Goal: Task Accomplishment & Management: Use online tool/utility

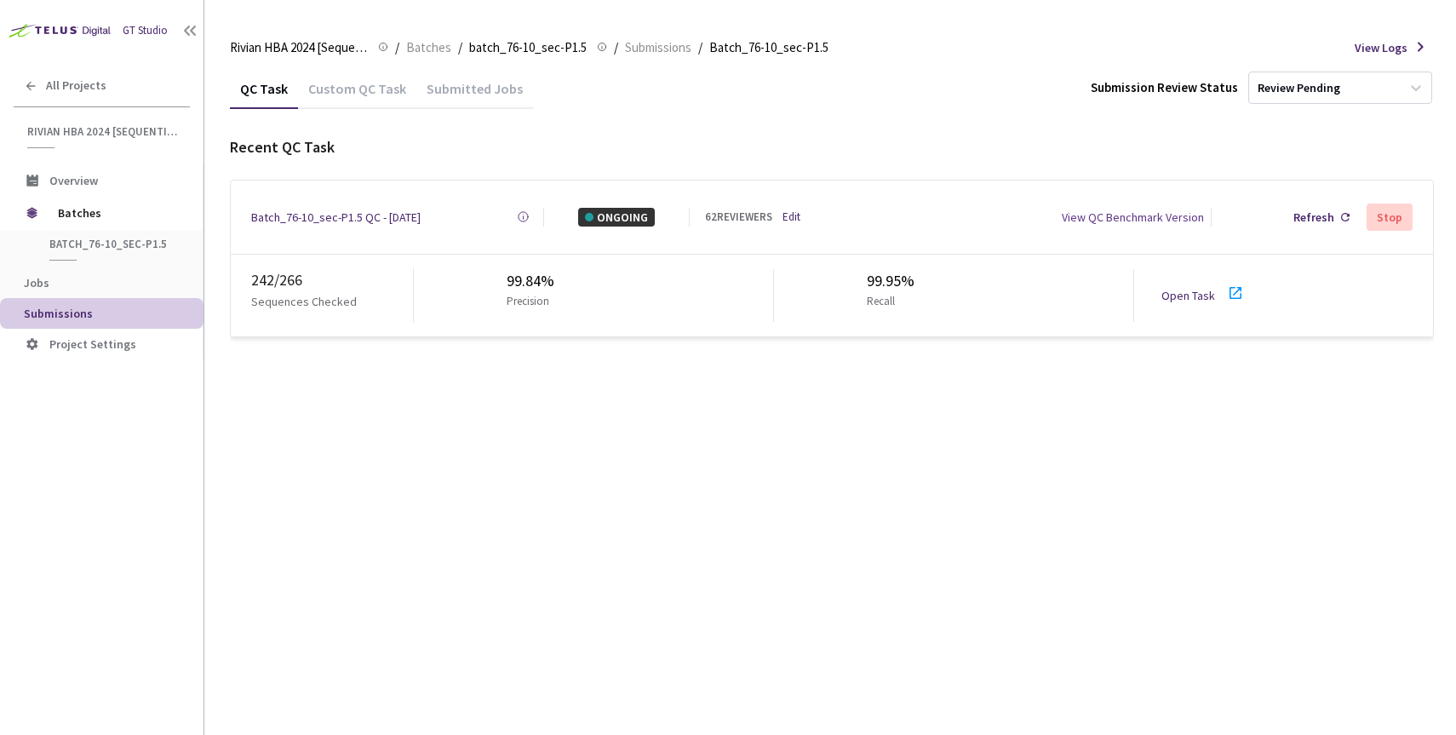
click at [352, 215] on div "Batch_76-10_sec-P1.5 QC - [DATE]" at bounding box center [335, 217] width 169 height 19
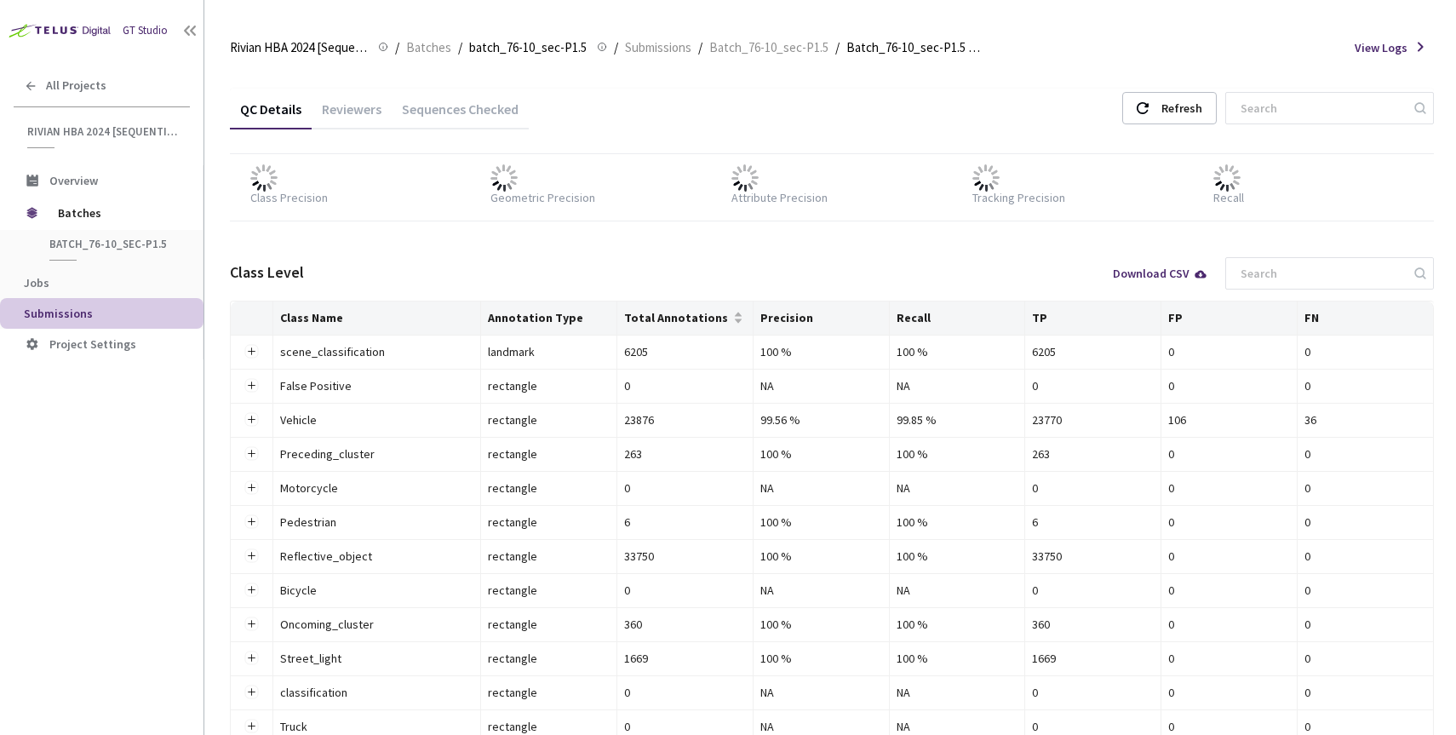
click at [356, 106] on div "Reviewers" at bounding box center [352, 114] width 80 height 29
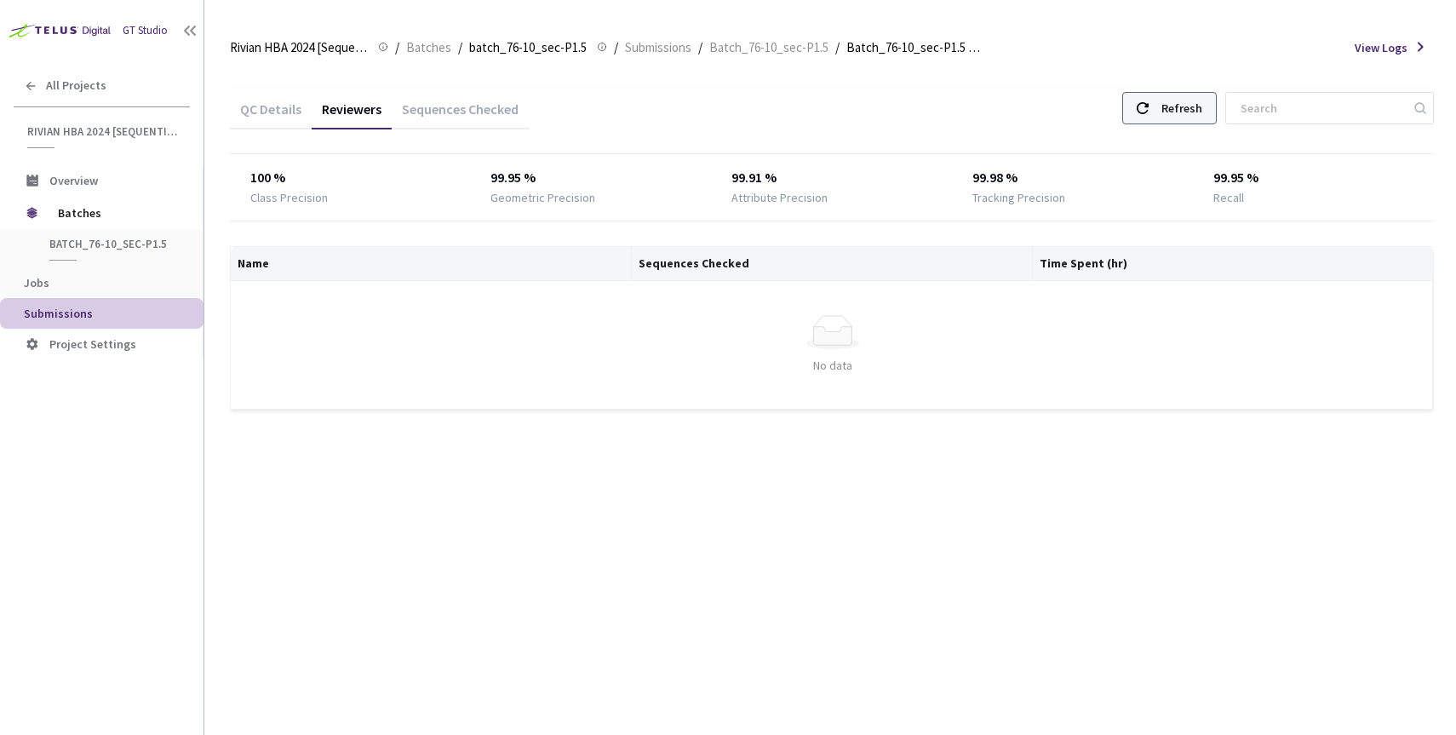
click at [1202, 98] on div "Refresh" at bounding box center [1181, 108] width 41 height 31
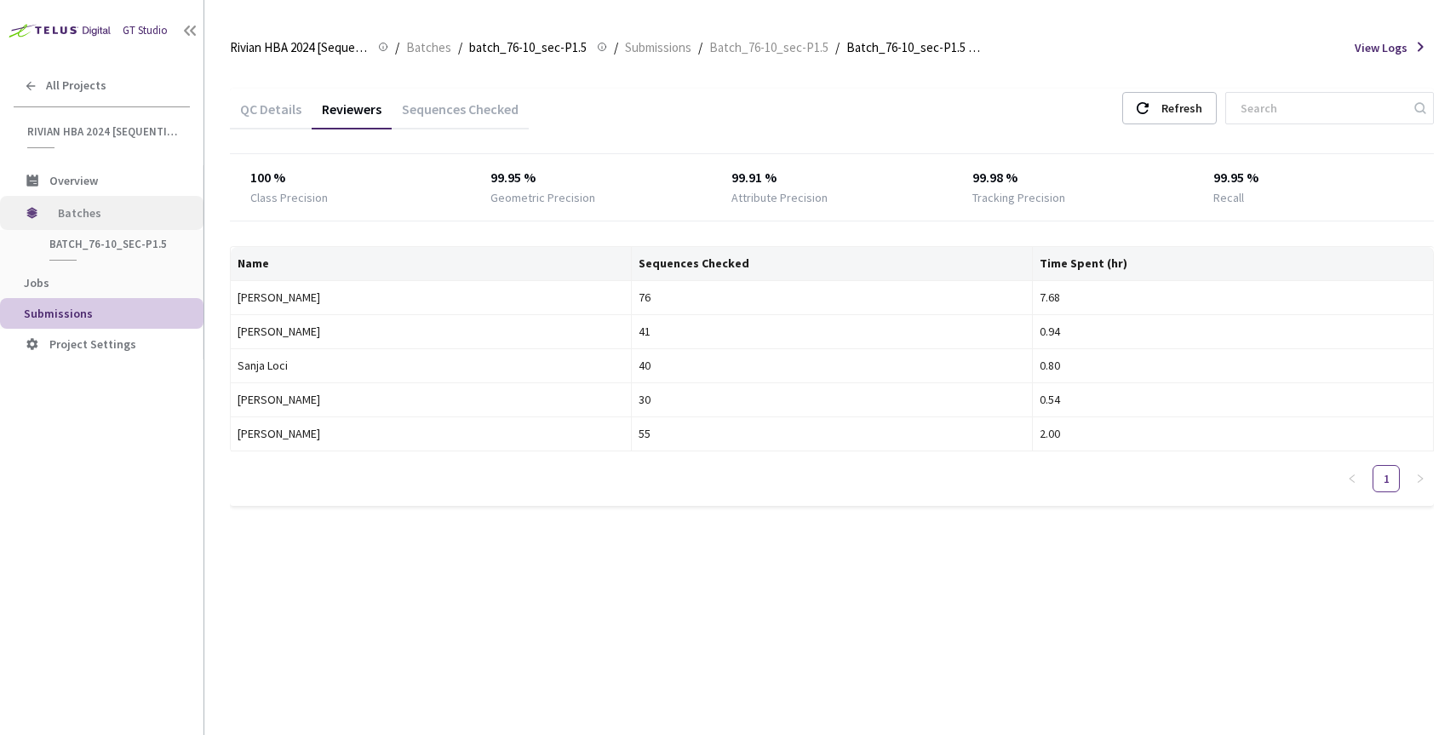
click at [60, 217] on span "Batches" at bounding box center [116, 213] width 117 height 34
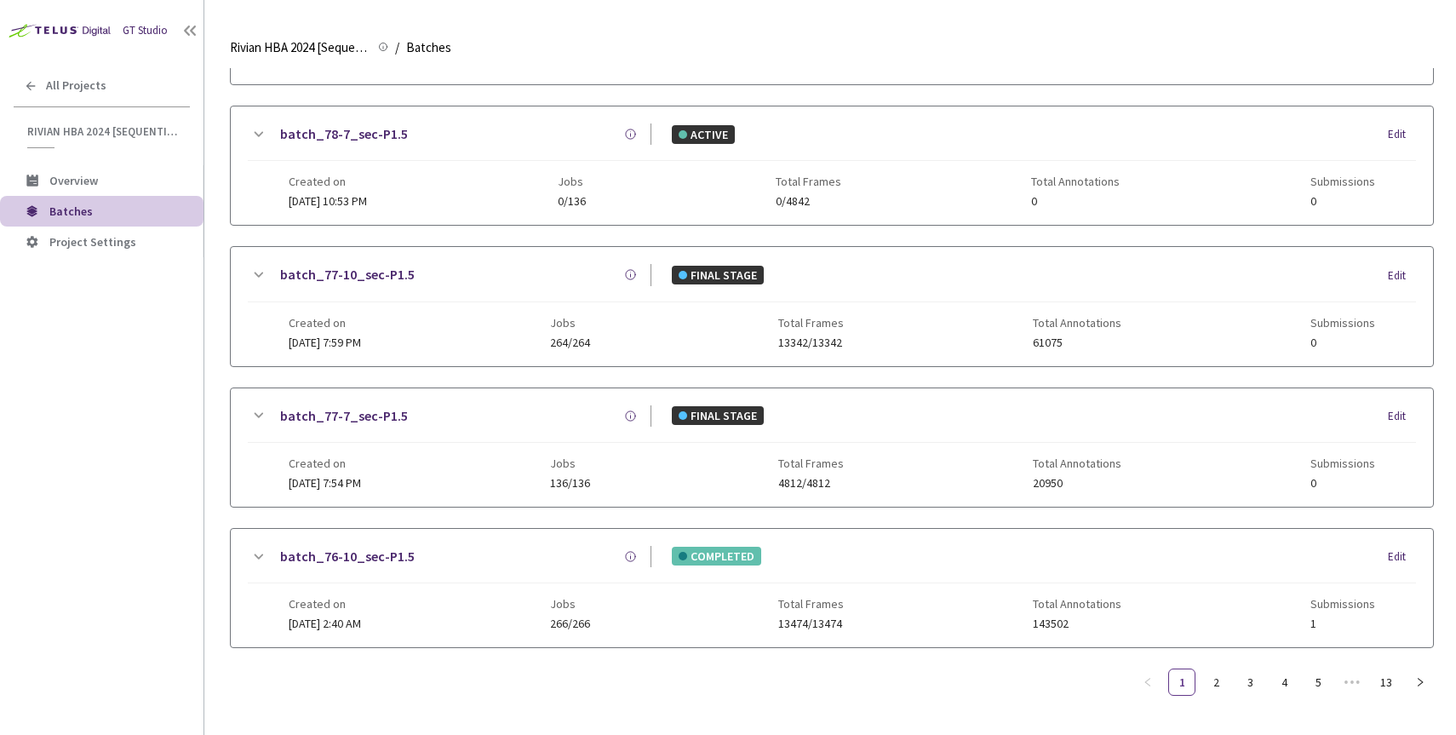
scroll to position [733, 0]
click at [345, 546] on link "batch_76-10_sec-P1.5" at bounding box center [347, 556] width 135 height 21
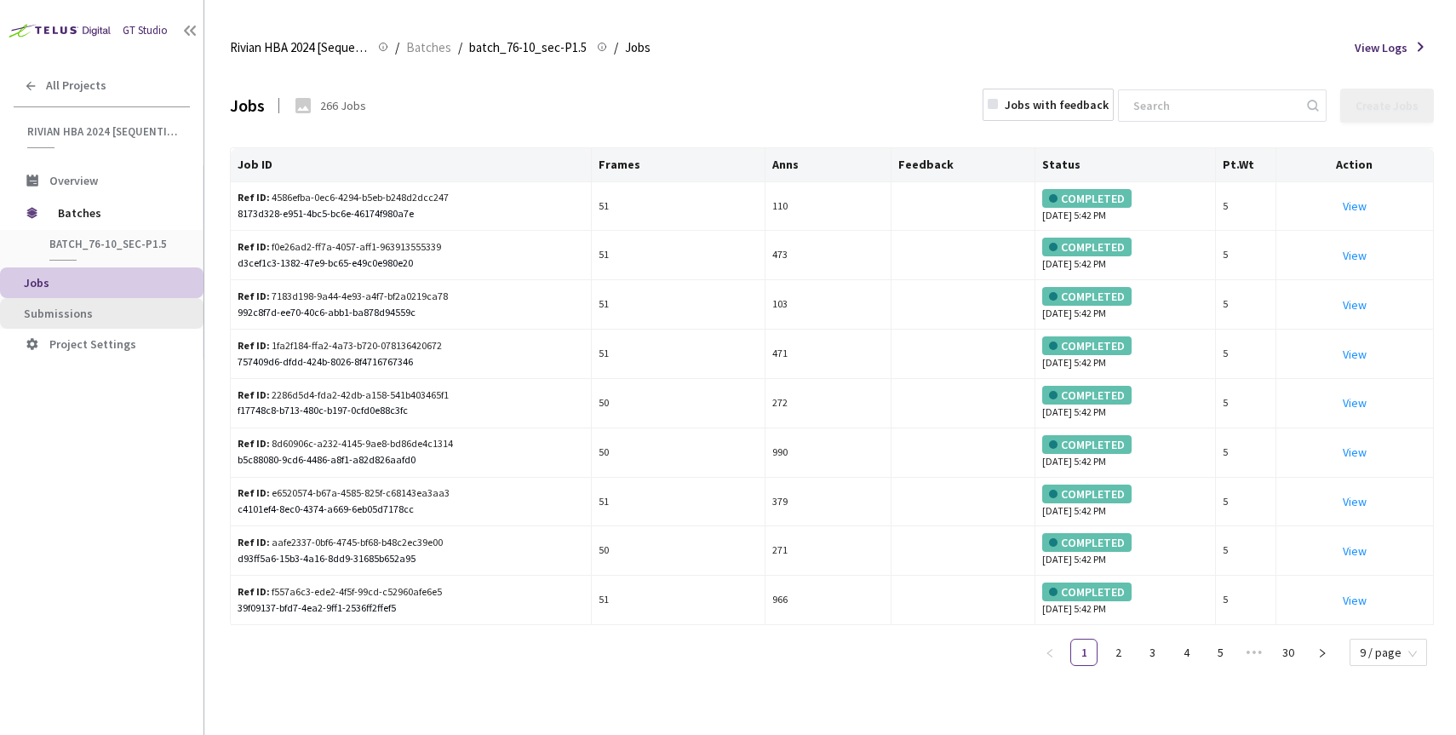
click at [72, 313] on span "Submissions" at bounding box center [58, 313] width 69 height 15
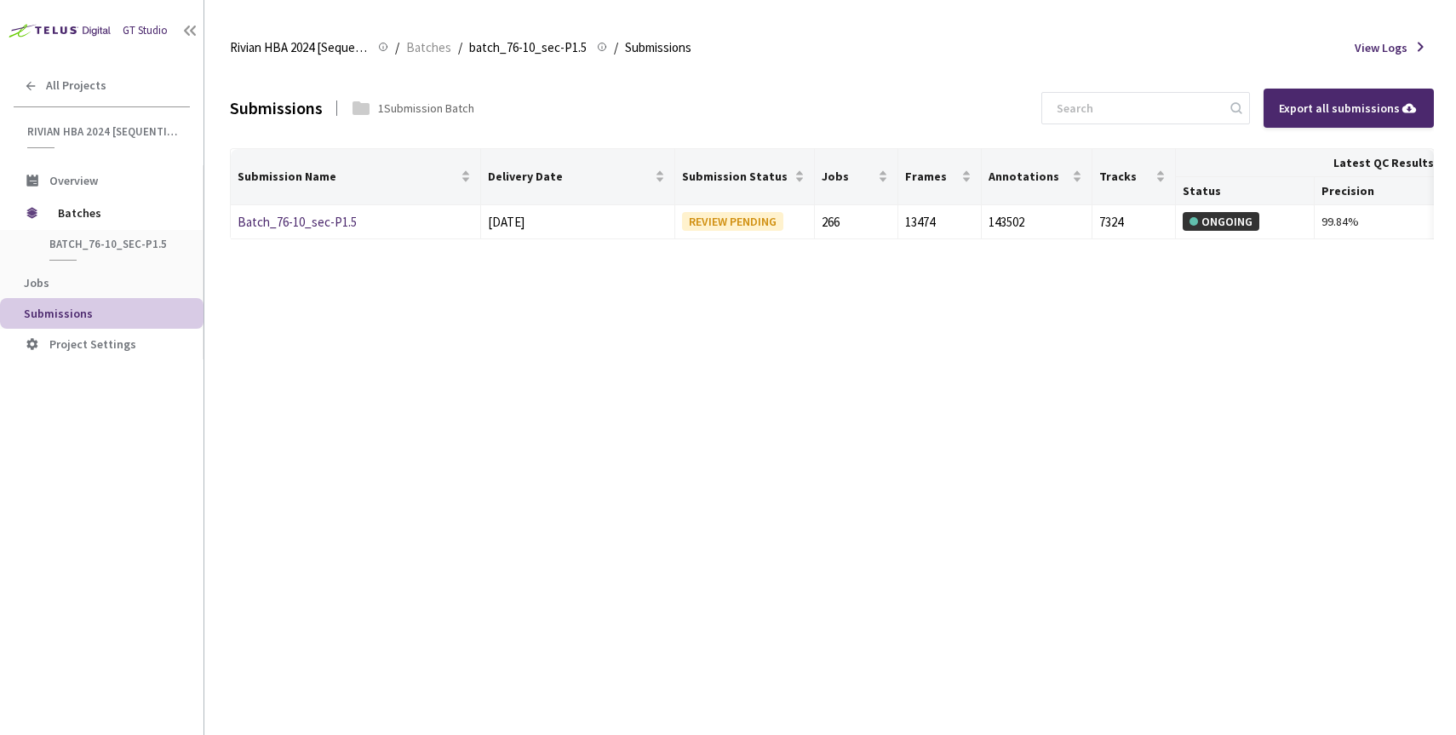
click at [72, 313] on span "Submissions" at bounding box center [58, 313] width 69 height 15
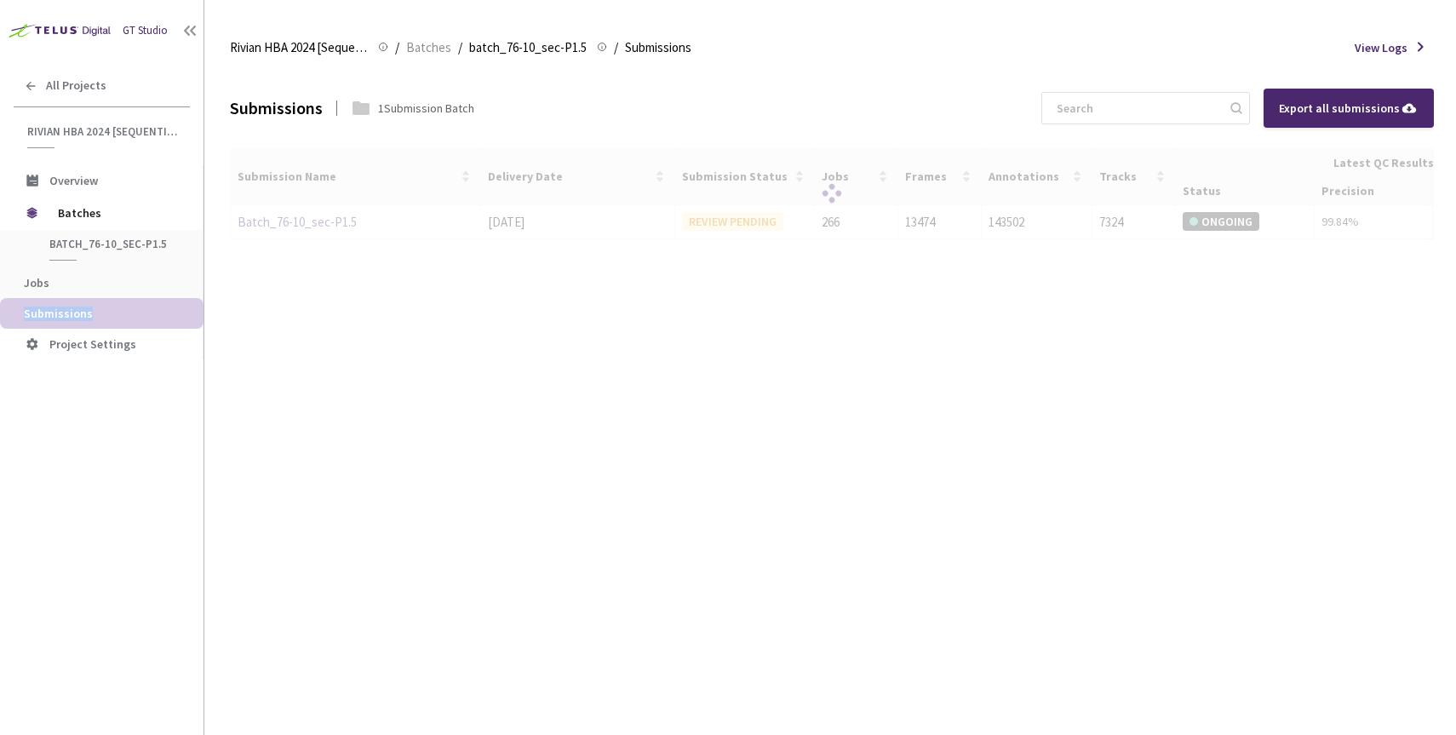
click at [305, 305] on div "Submissions 1 Submission Batch Export all submissions Submission Name Delivery …" at bounding box center [832, 401] width 1204 height 667
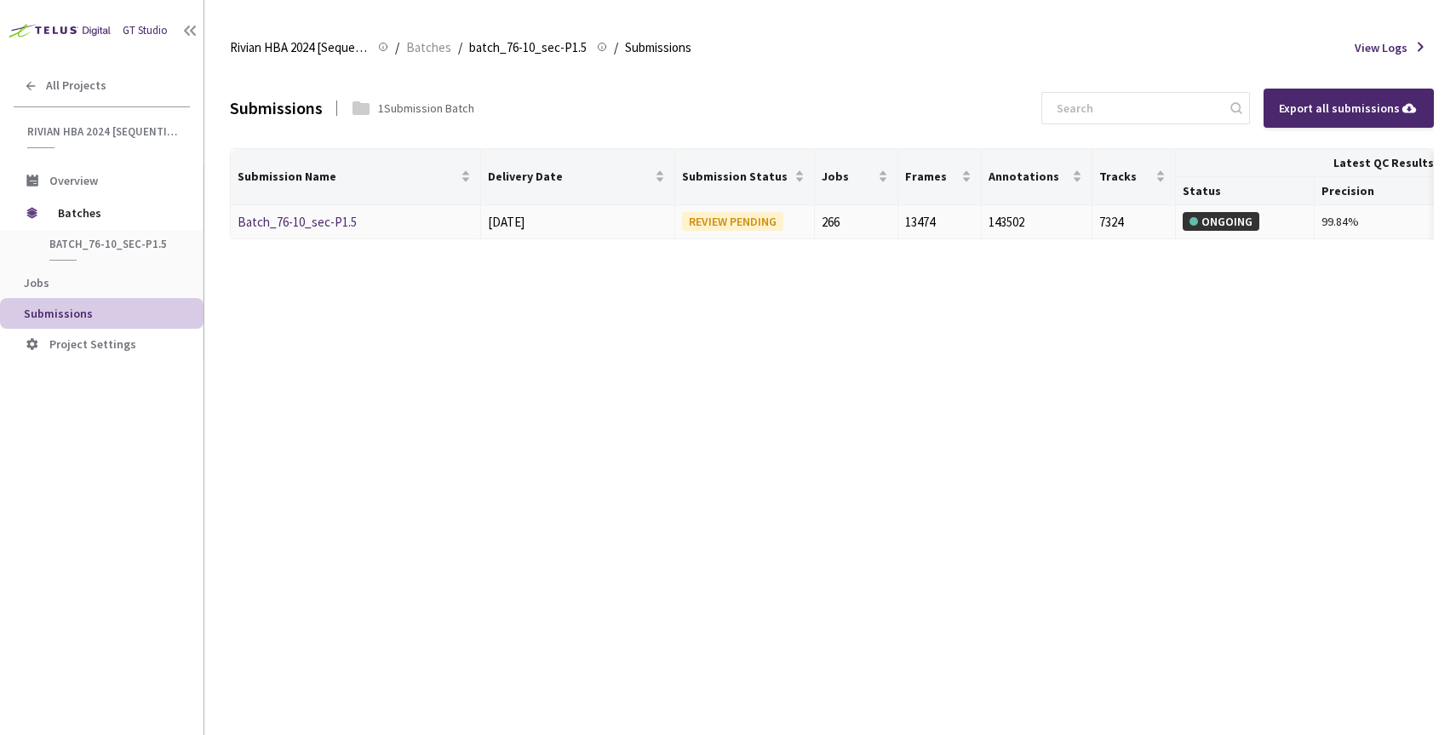
click at [302, 224] on link "Batch_76-10_sec-P1.5" at bounding box center [297, 222] width 119 height 16
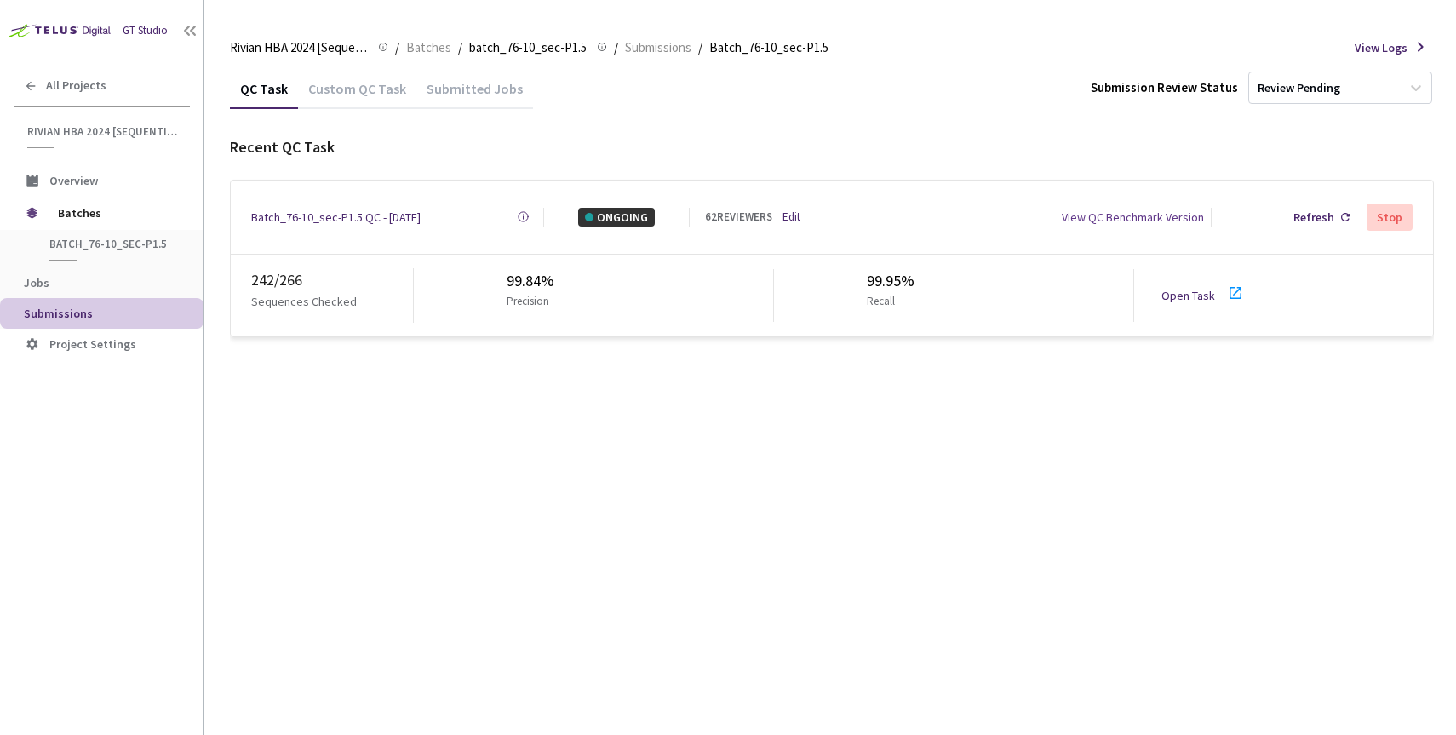
click at [357, 211] on div "Batch_76-10_sec-P1.5 QC - [DATE]" at bounding box center [335, 217] width 169 height 19
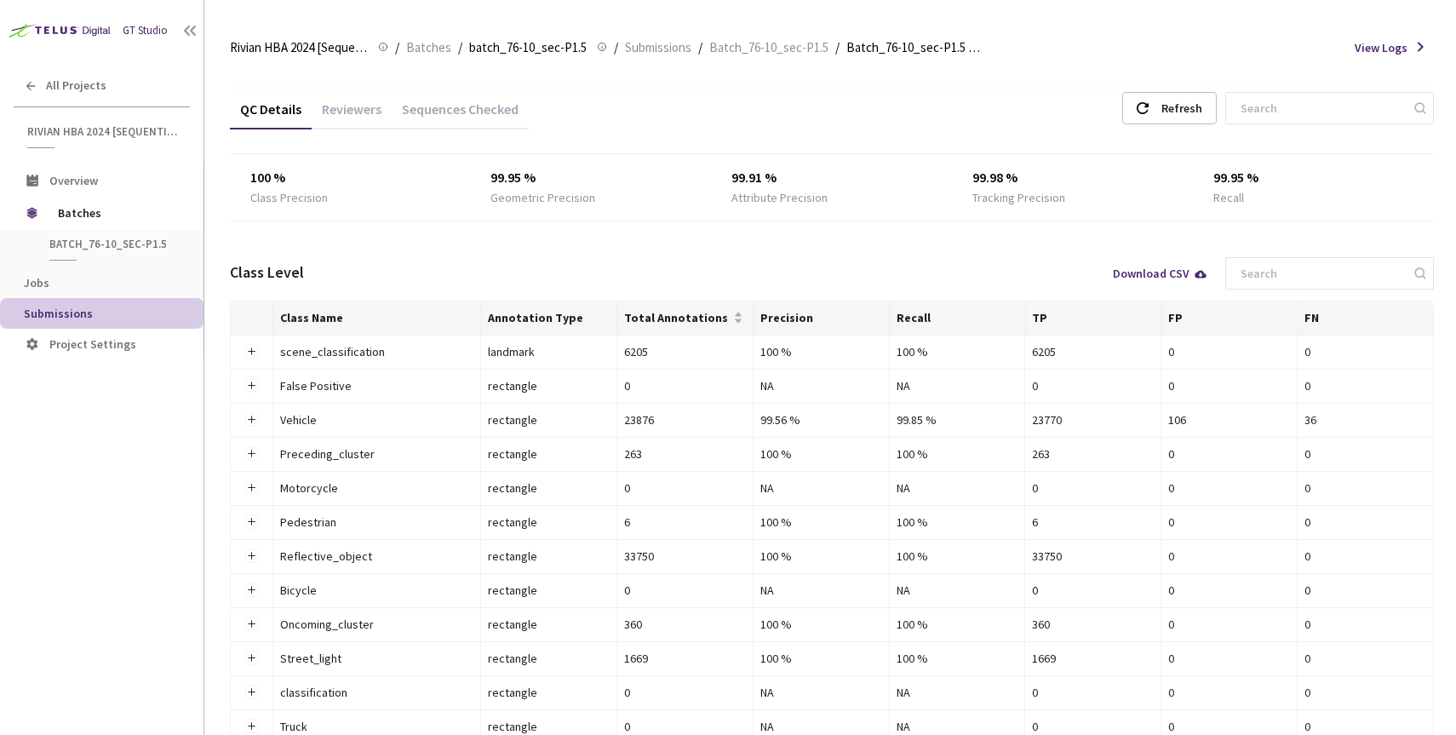
click at [364, 115] on div "Reviewers" at bounding box center [352, 114] width 80 height 29
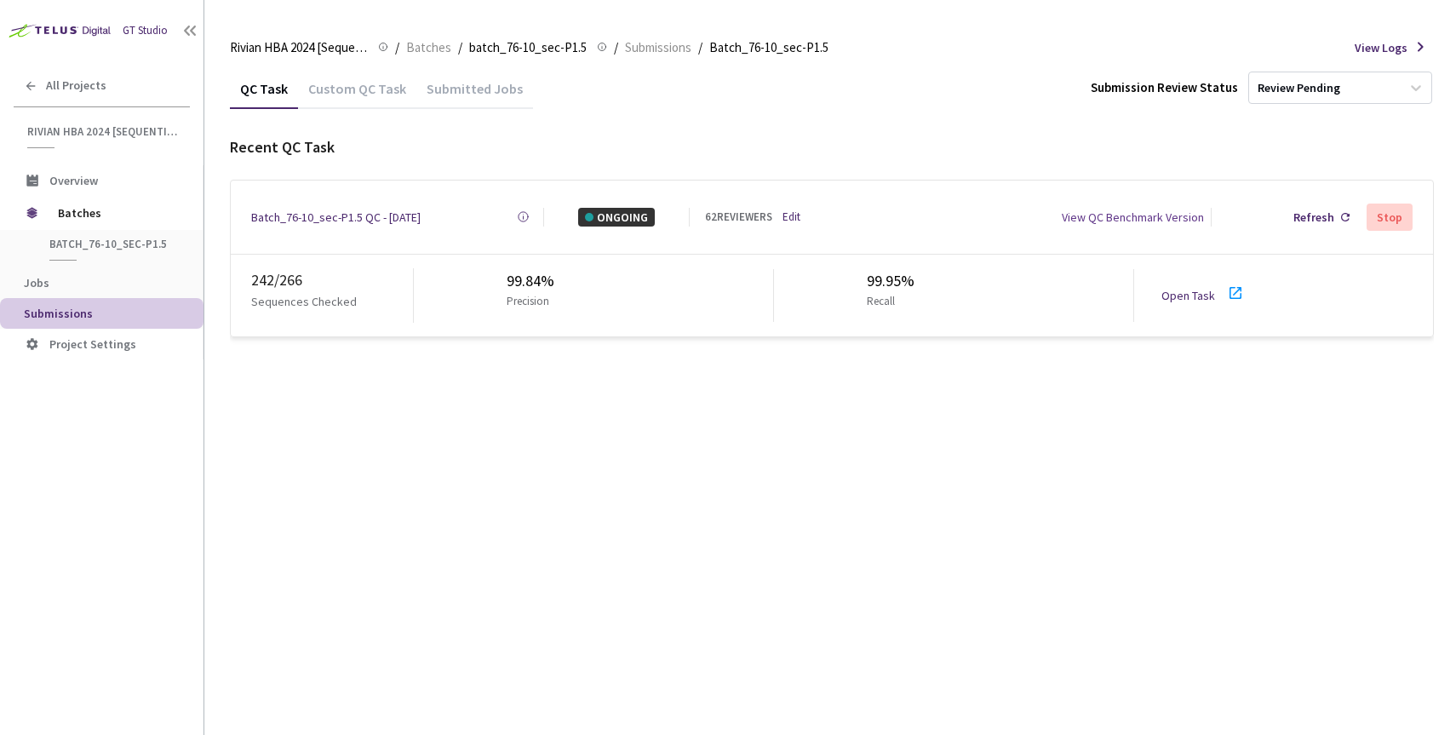
click at [1172, 288] on link "Open Task" at bounding box center [1188, 295] width 54 height 15
click at [795, 215] on link "Edit" at bounding box center [791, 217] width 18 height 17
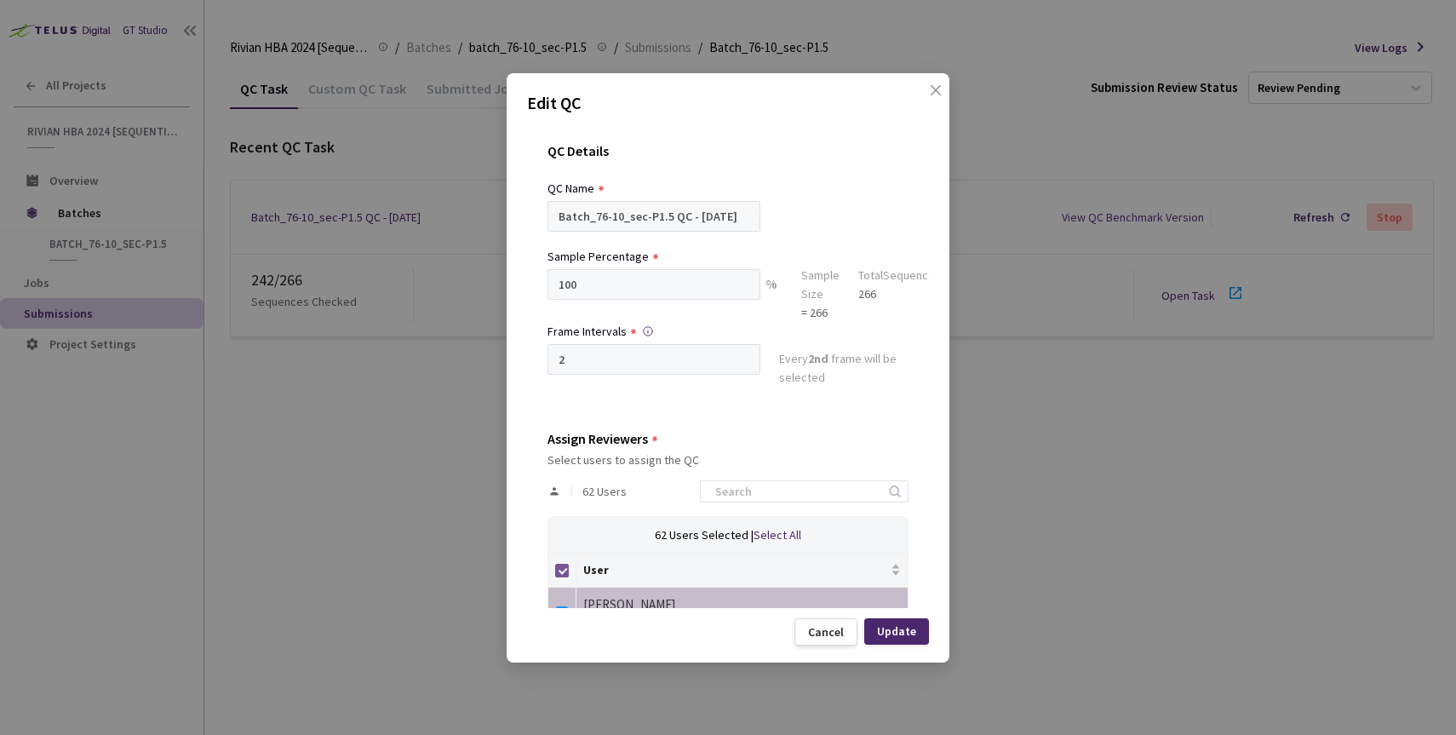
click at [563, 565] on input "Select all" at bounding box center [562, 571] width 14 height 14
checkbox input "false"
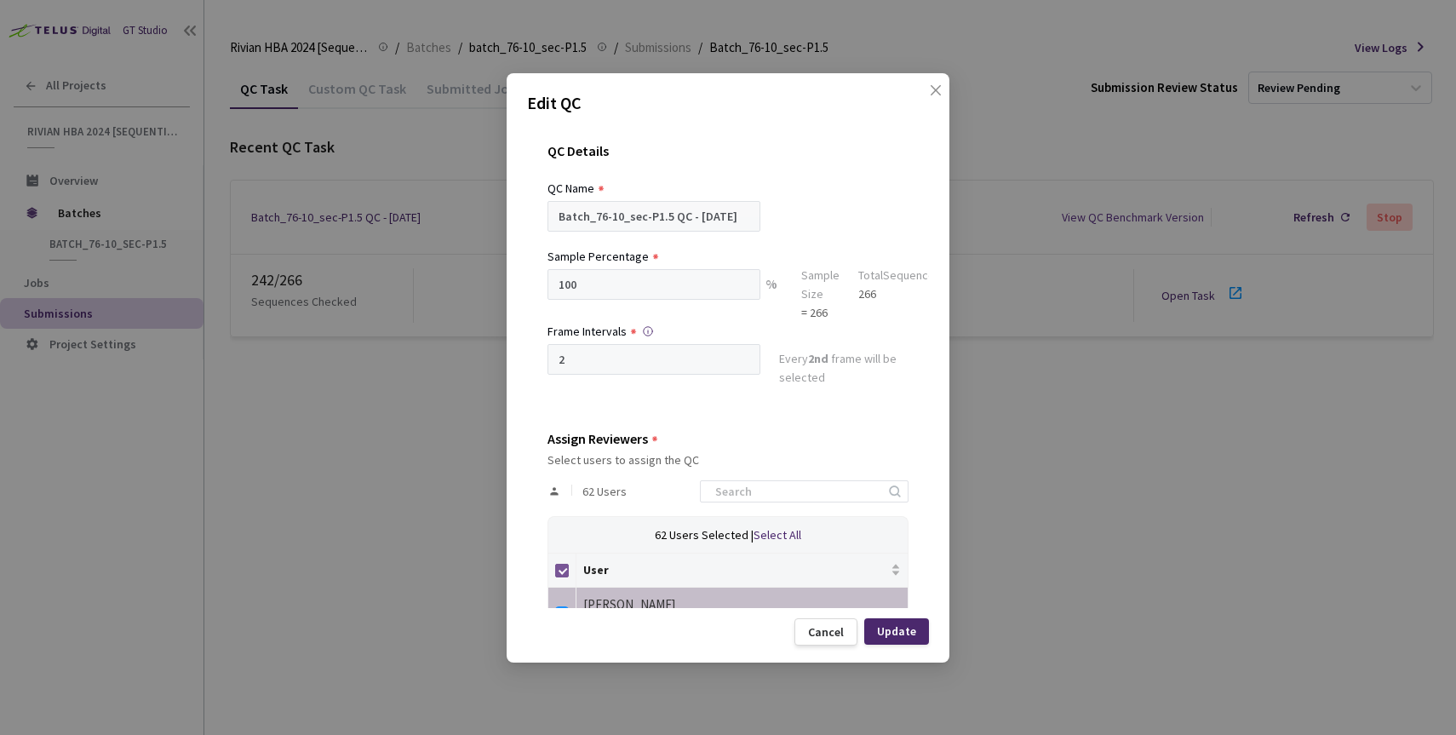
checkbox input "false"
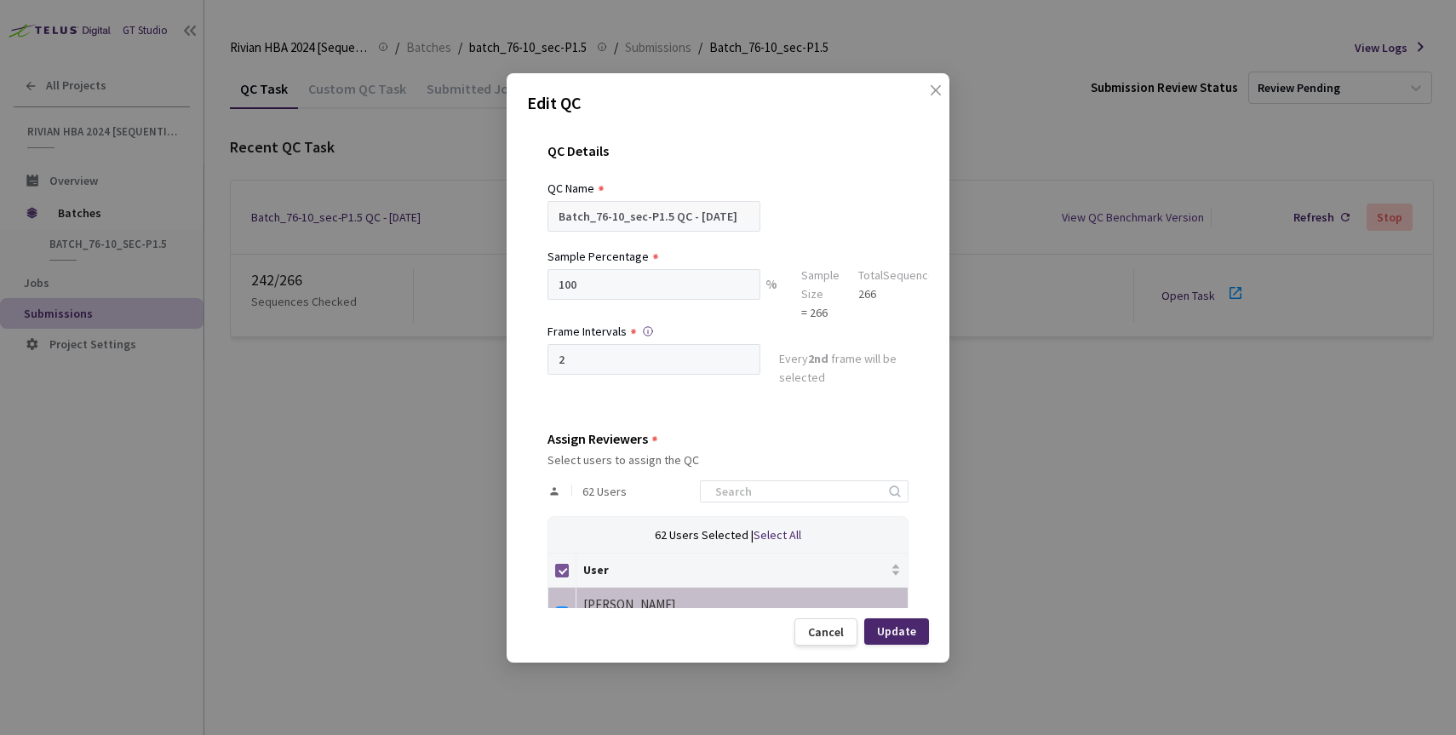
checkbox input "false"
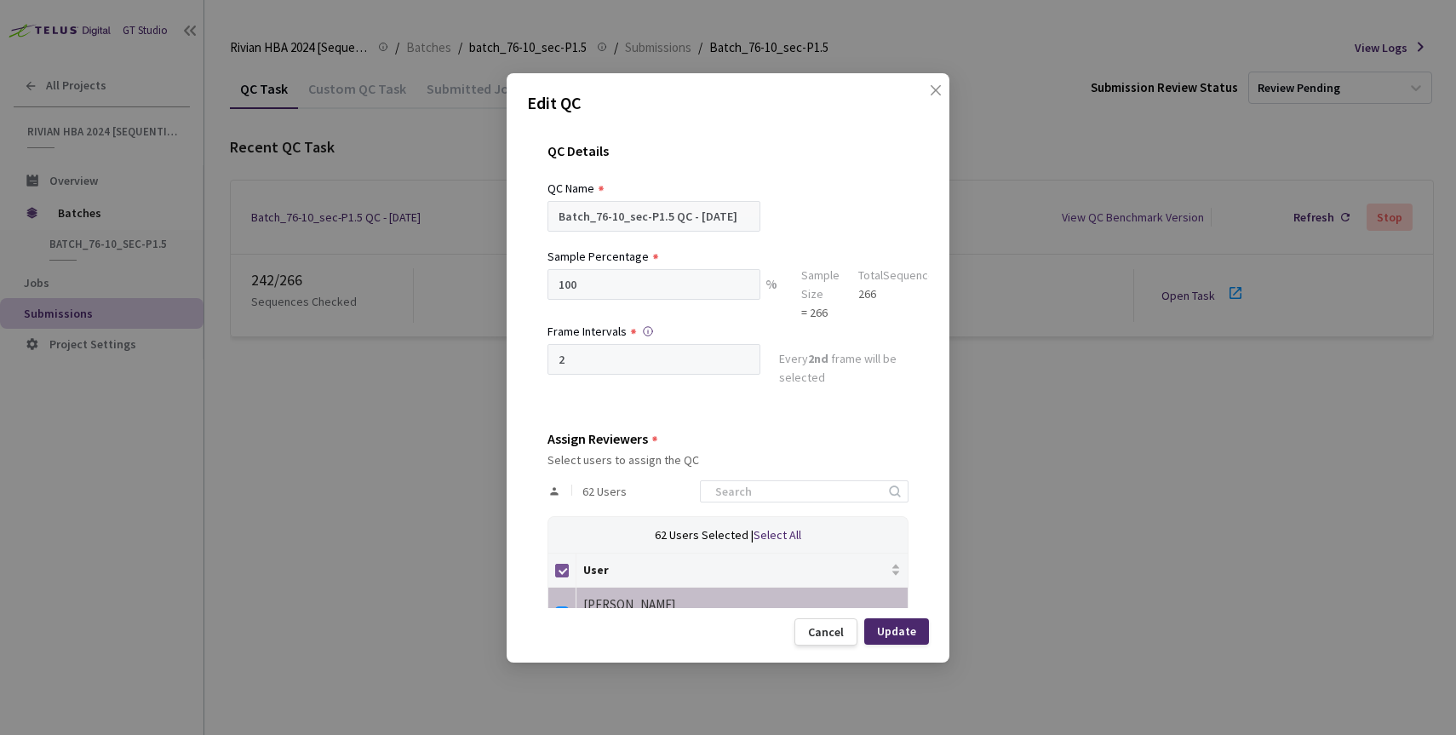
checkbox input "false"
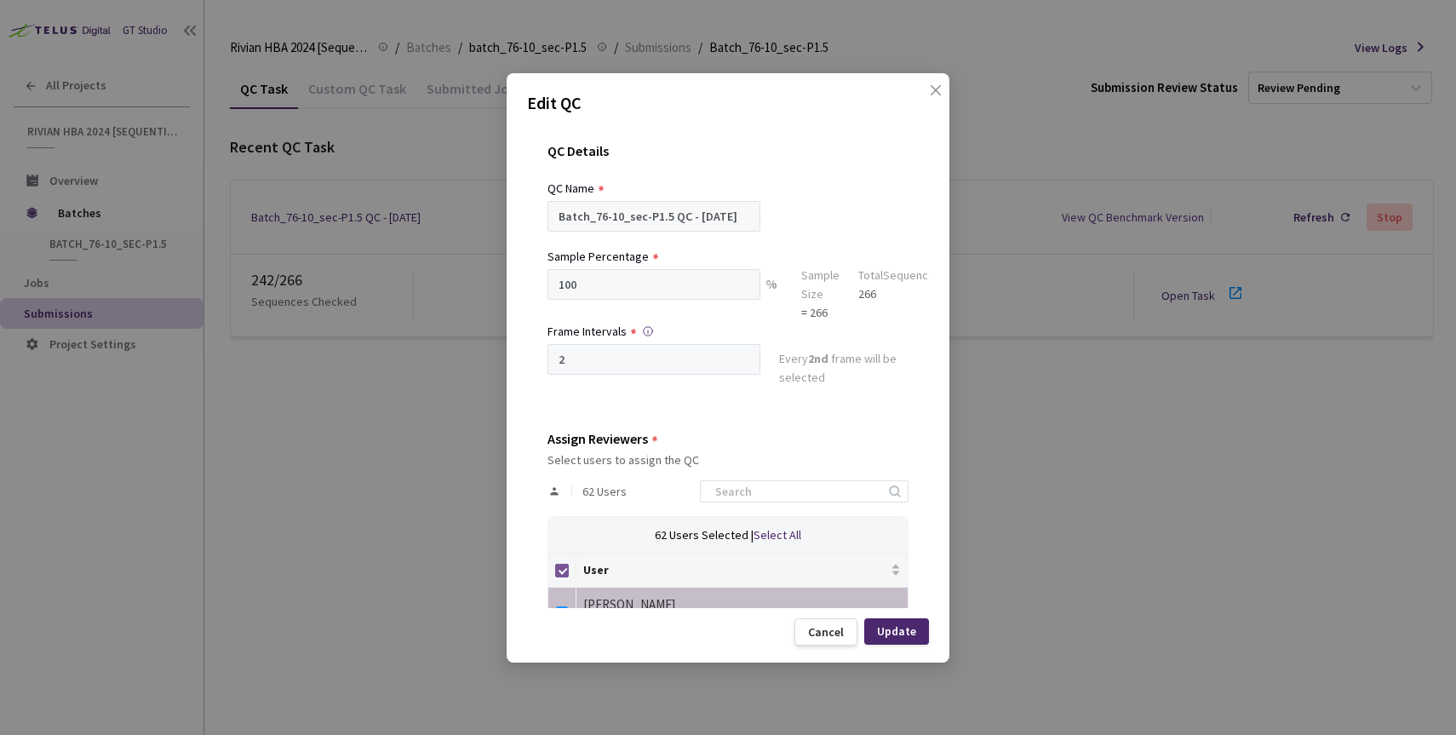
checkbox input "false"
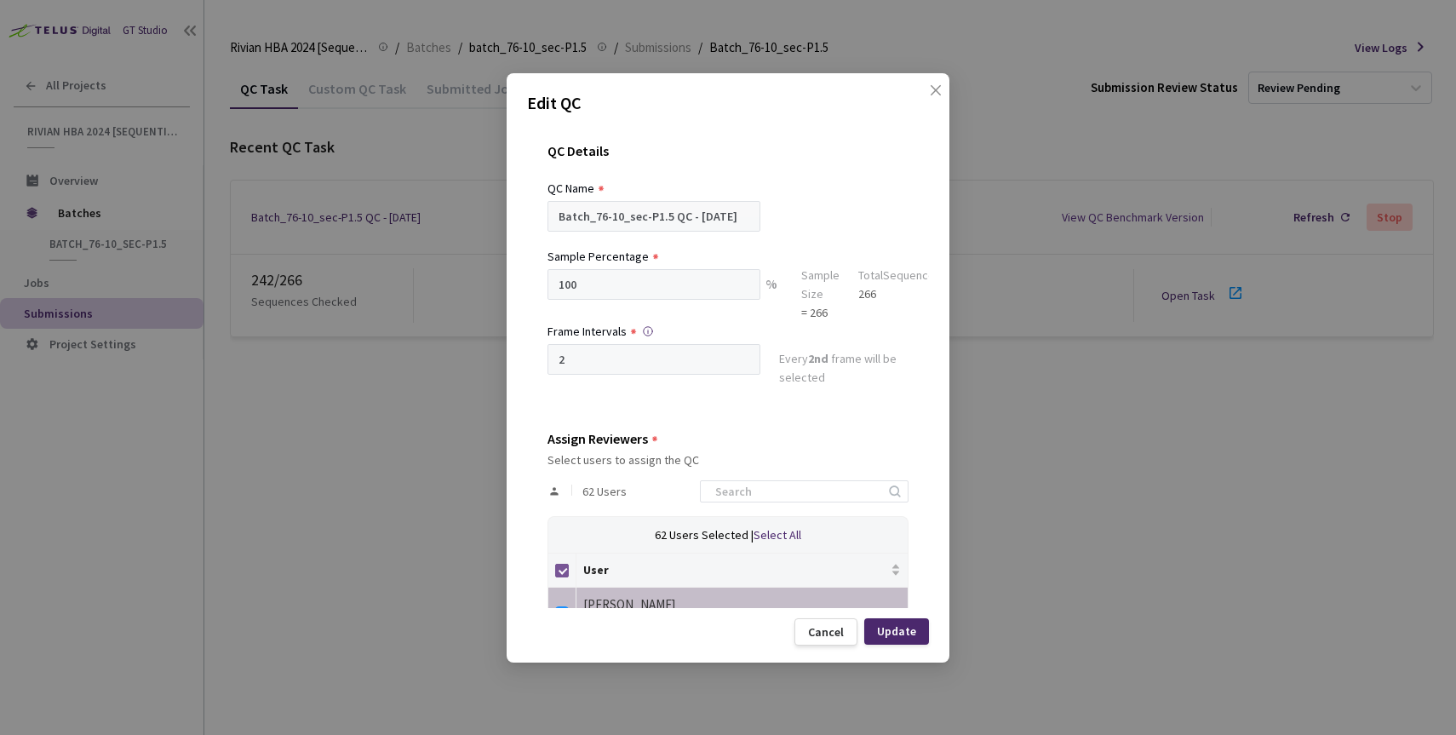
checkbox input "false"
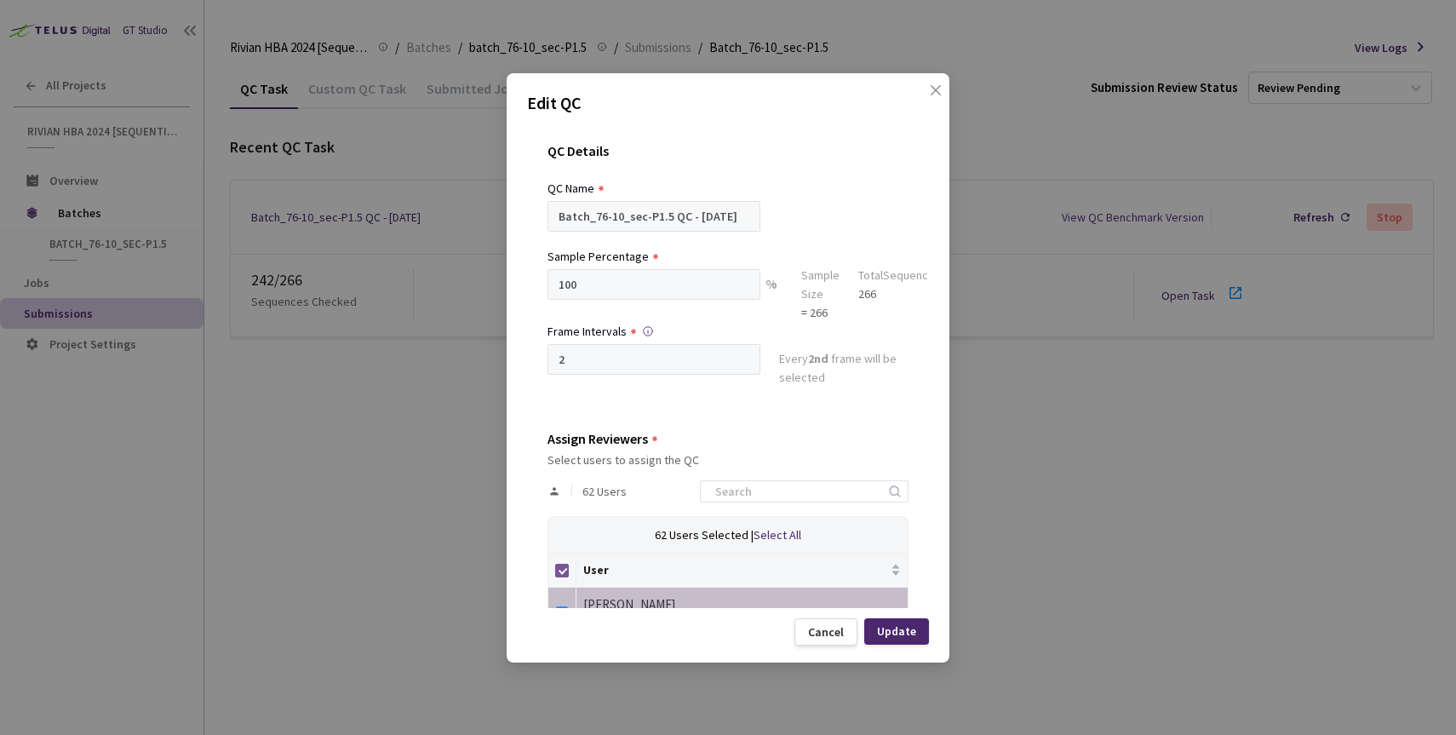
checkbox input "false"
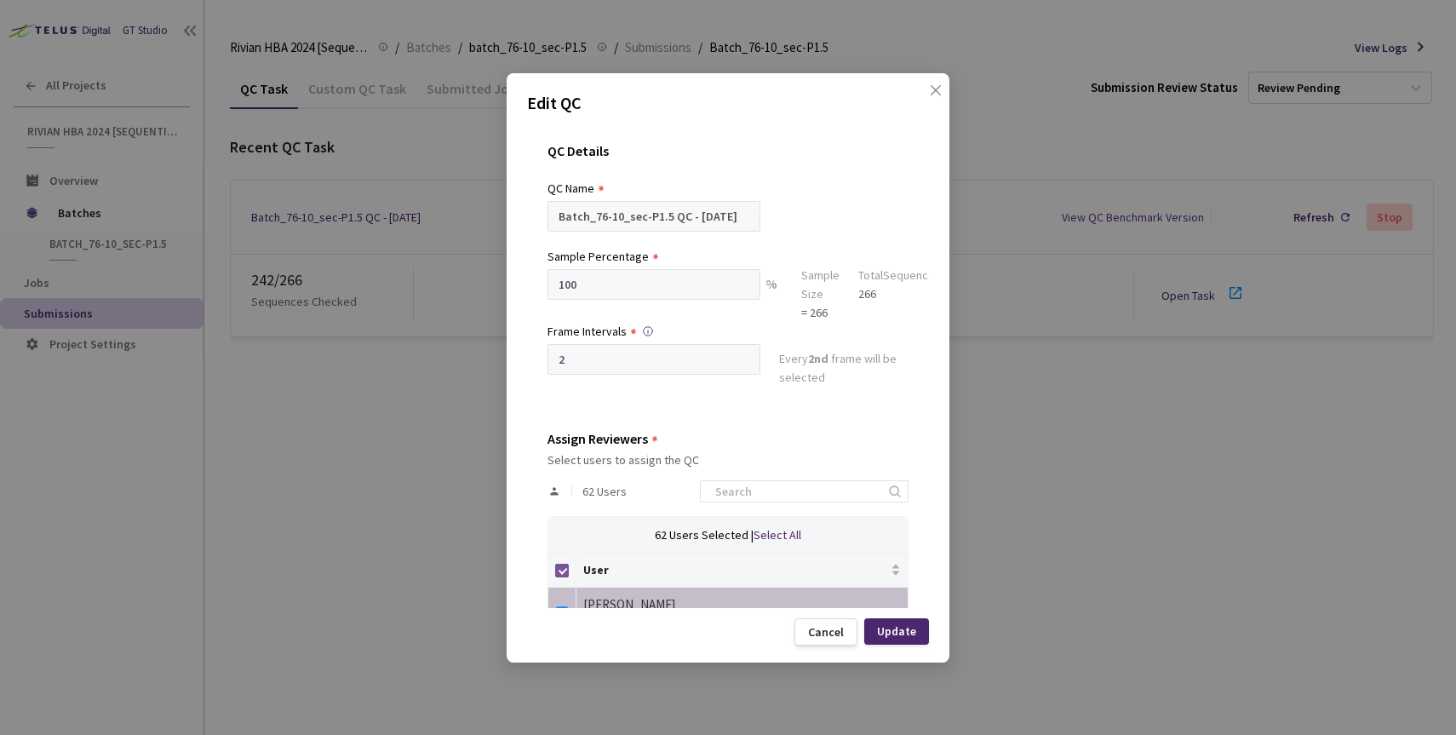
checkbox input "false"
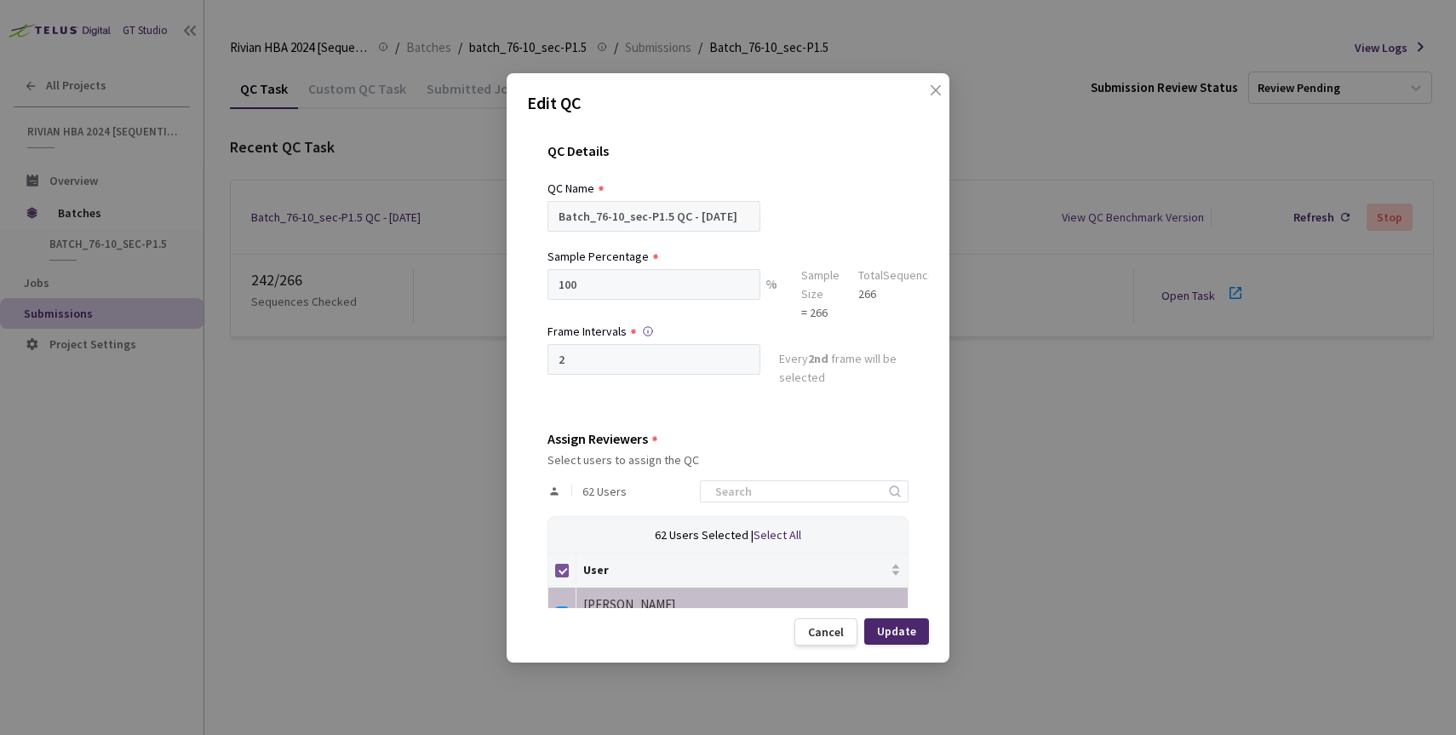
checkbox input "false"
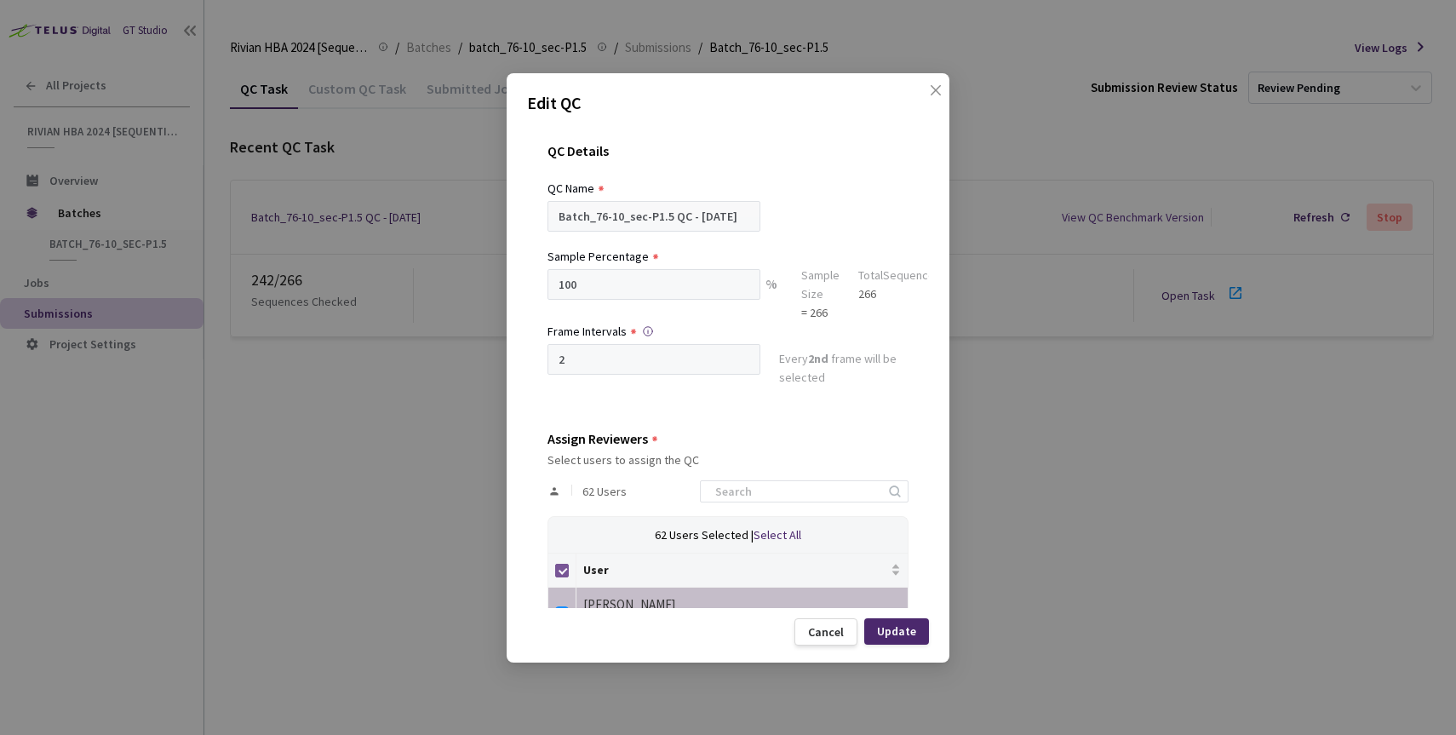
checkbox input "false"
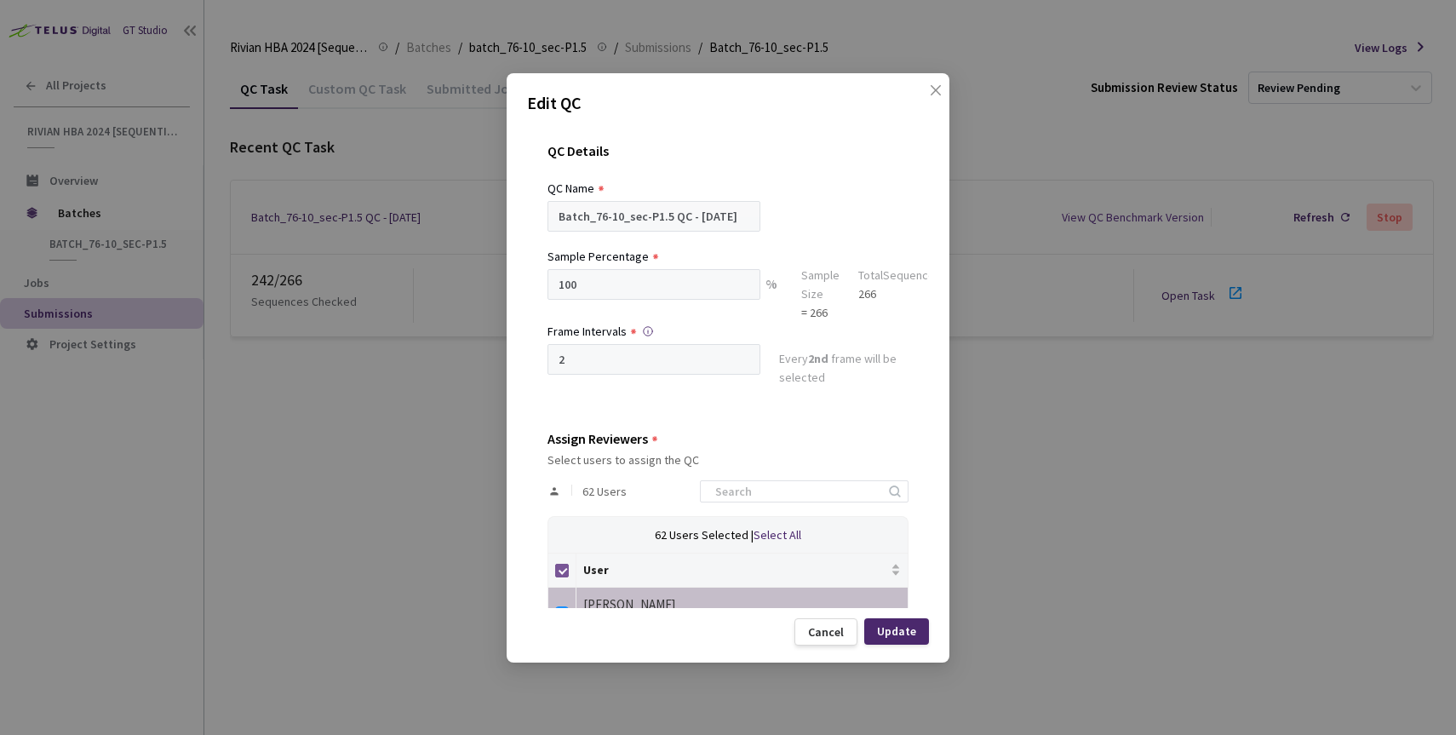
checkbox input "false"
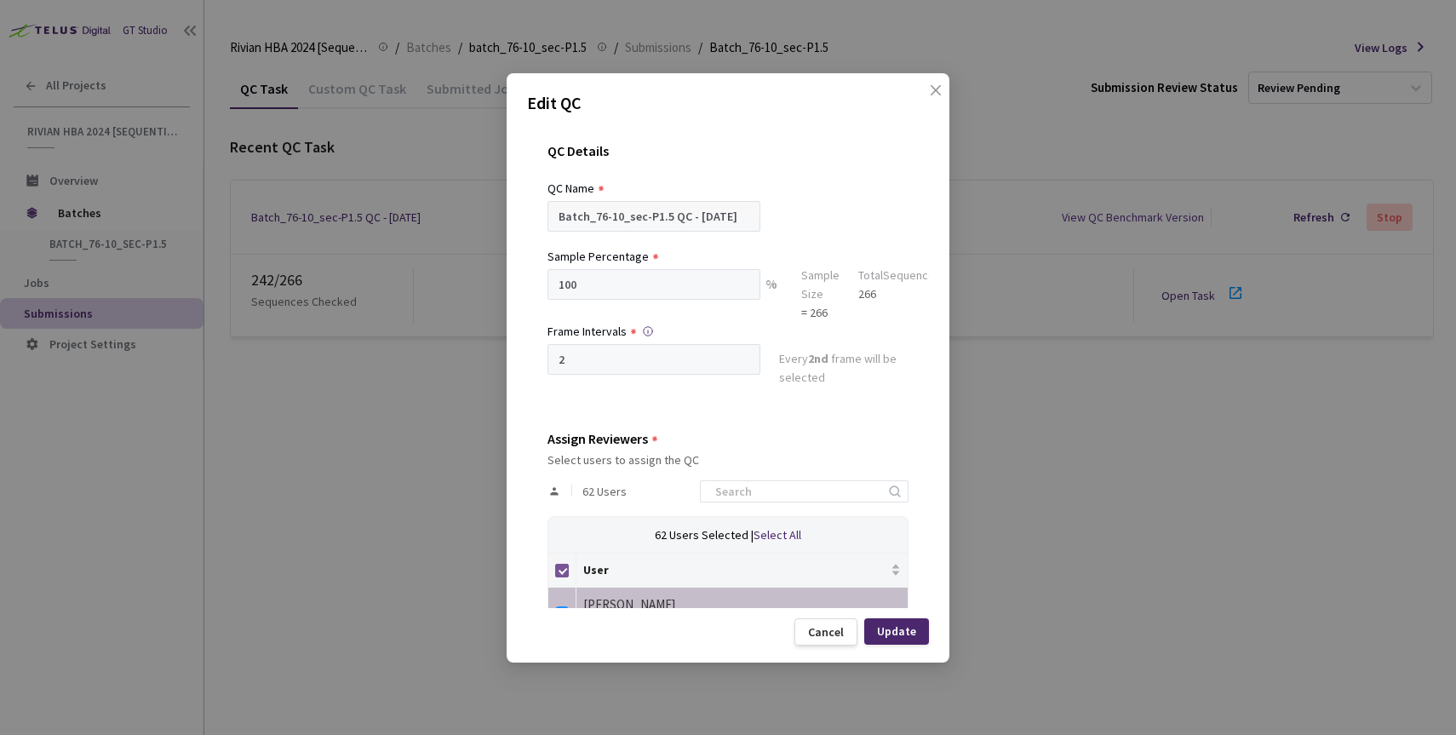
checkbox input "false"
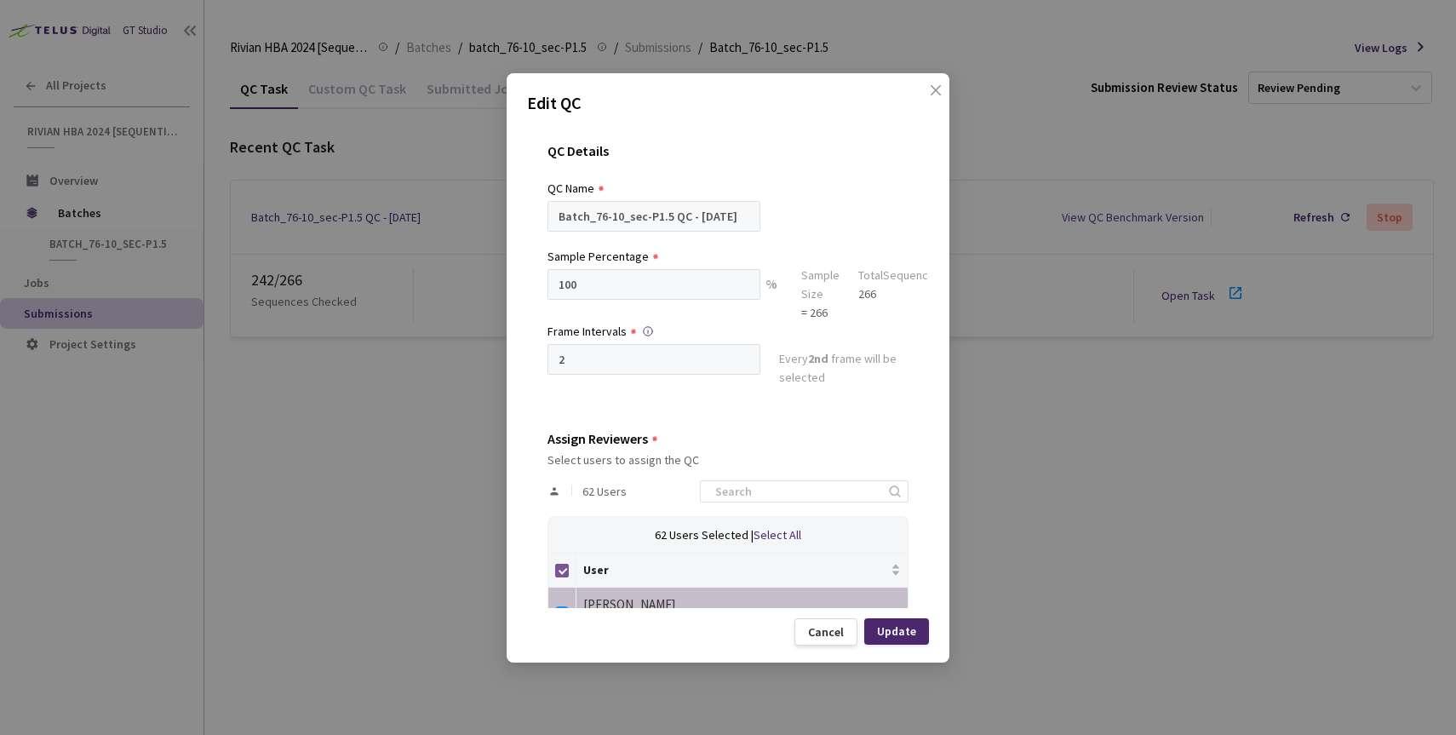
checkbox input "false"
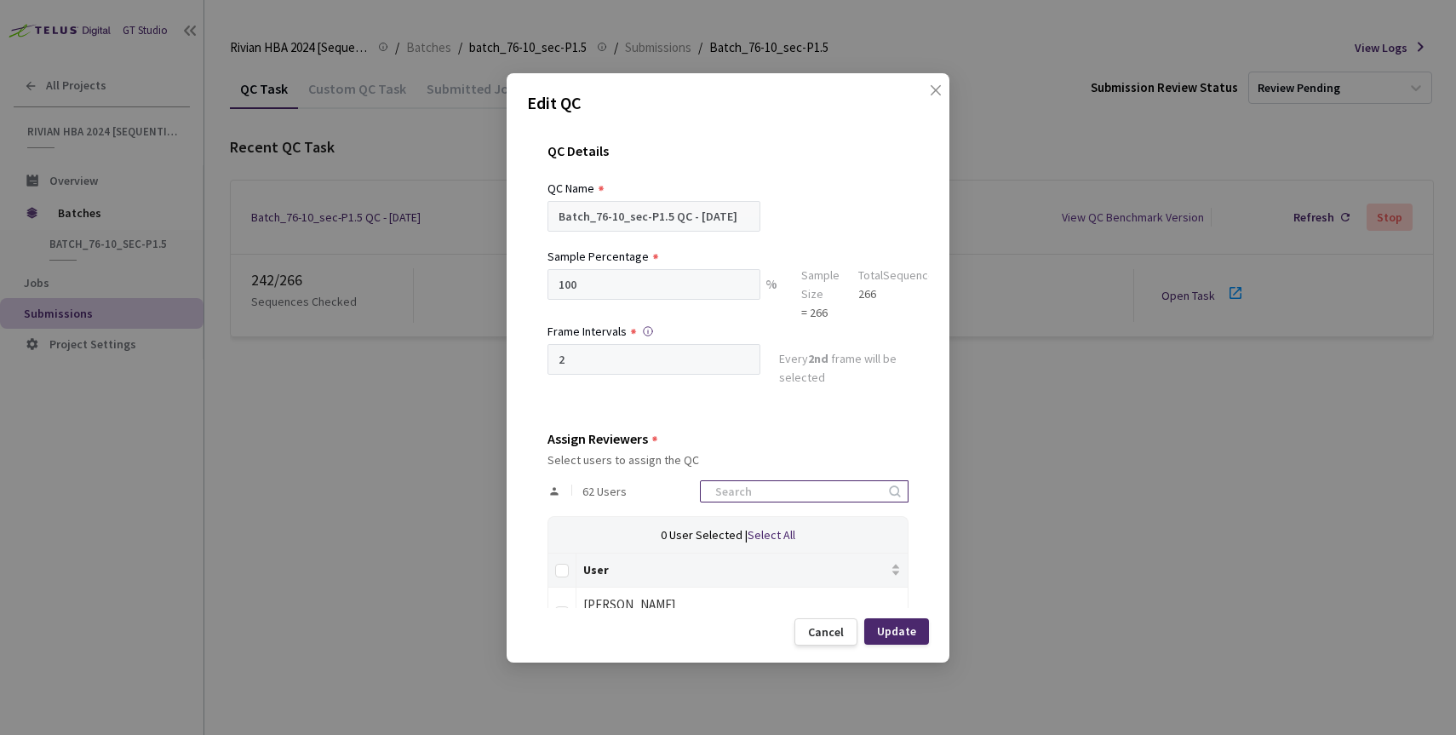
click at [750, 484] on input at bounding box center [795, 491] width 181 height 20
type input "neb"
click at [564, 603] on label at bounding box center [562, 610] width 14 height 24
click at [564, 606] on input "checkbox" at bounding box center [562, 613] width 14 height 14
checkbox input "true"
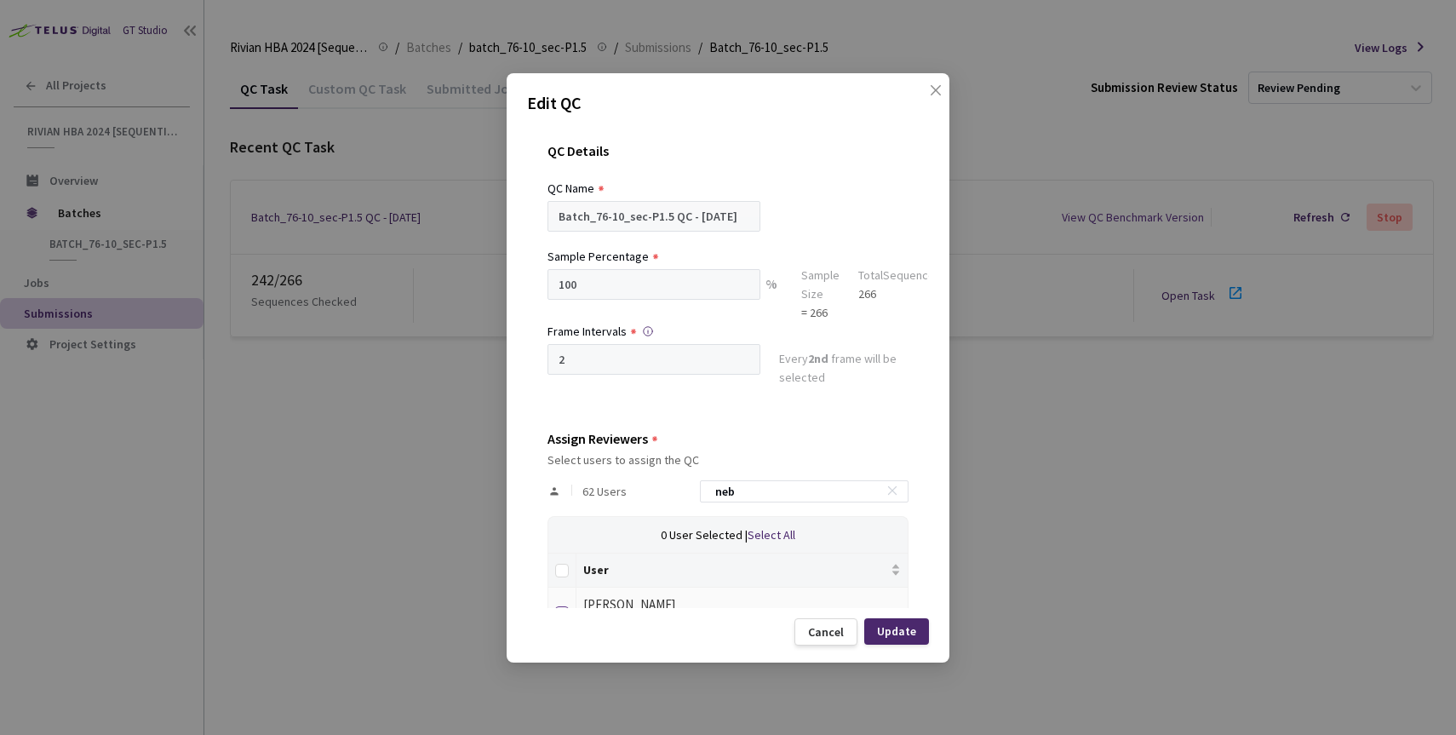
checkbox input "true"
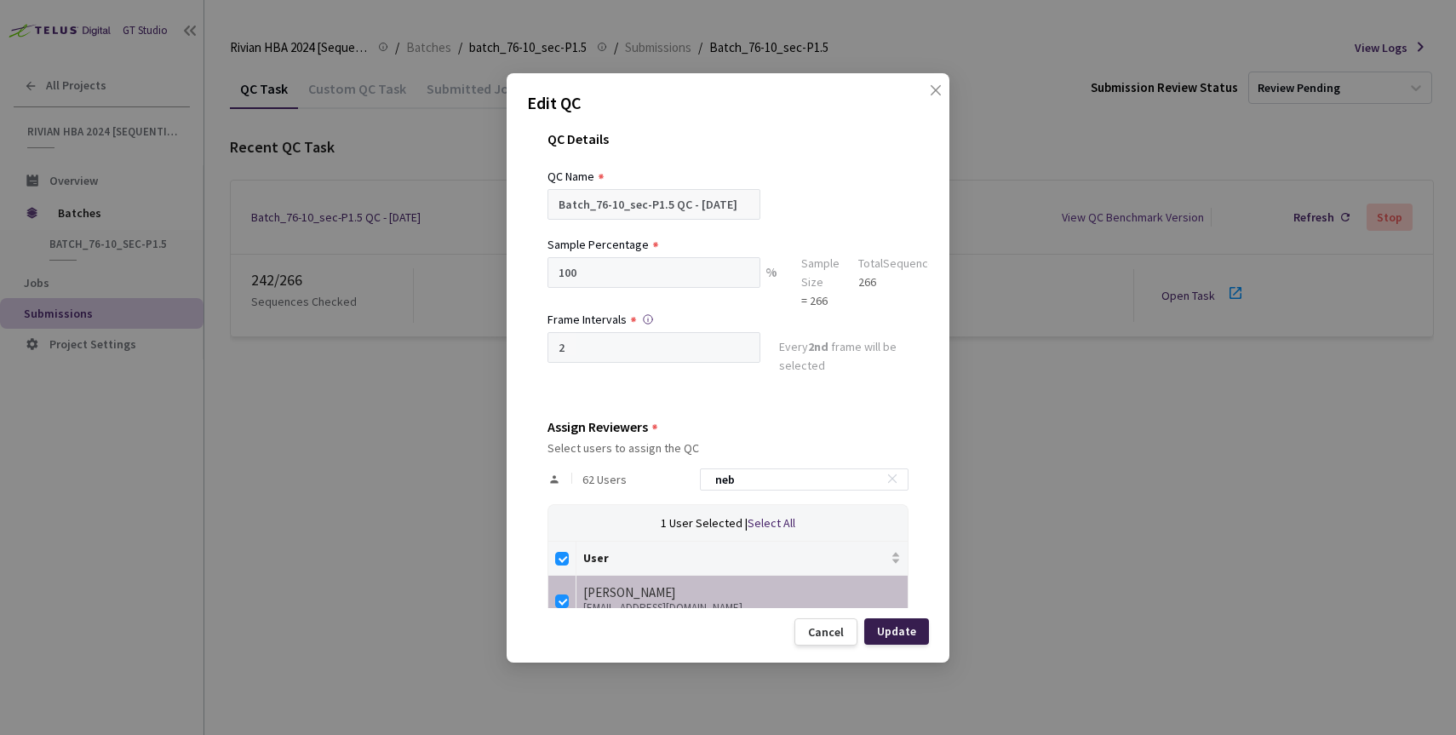
click at [912, 638] on div "Update" at bounding box center [896, 631] width 65 height 26
